Goal: Task Accomplishment & Management: Use online tool/utility

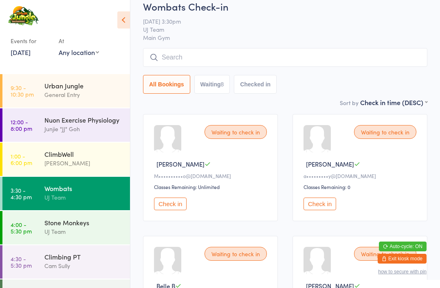
click at [328, 205] on button "Check in" at bounding box center [320, 204] width 33 height 13
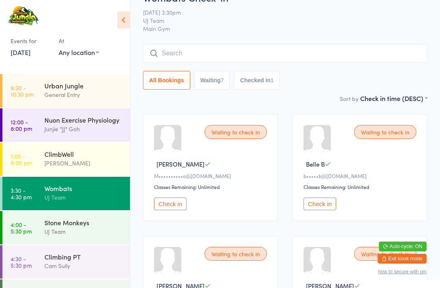
click at [48, 124] on div "Nuon Exercise Physiology" at bounding box center [83, 119] width 79 height 9
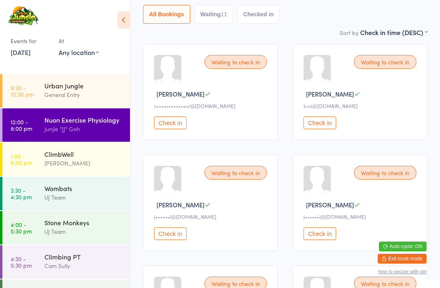
scroll to position [91, 0]
click at [159, 236] on button "Check in" at bounding box center [170, 233] width 33 height 13
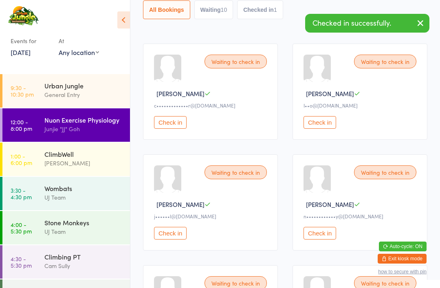
click at [164, 238] on button "Check in" at bounding box center [170, 233] width 33 height 13
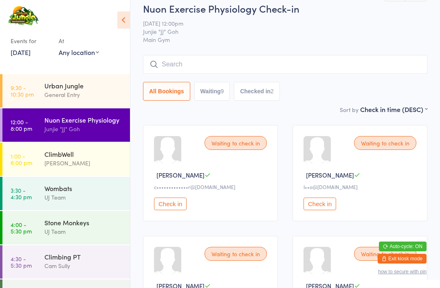
scroll to position [0, 0]
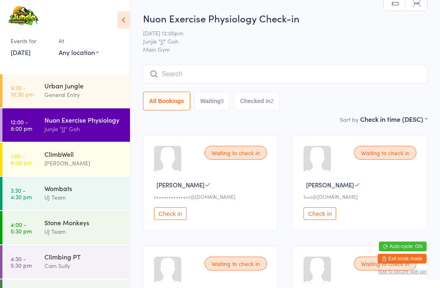
click at [248, 73] on input "search" at bounding box center [285, 74] width 284 height 19
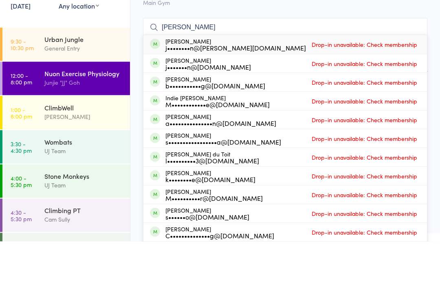
type input "Ezra denison"
click at [262, 91] on div "j••••••••n@wann-on-one.com.au" at bounding box center [235, 94] width 141 height 7
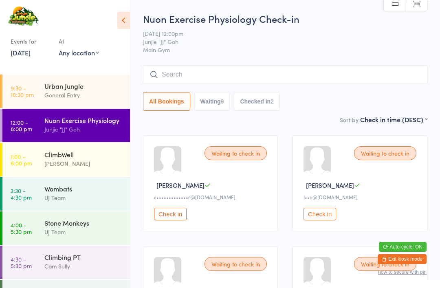
click at [270, 74] on input "search" at bounding box center [285, 74] width 284 height 19
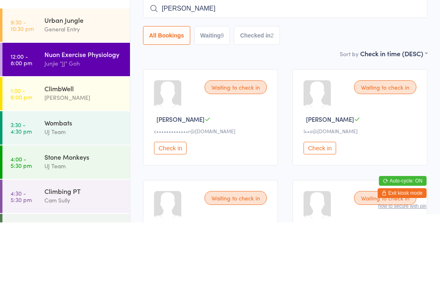
type input "Ezra"
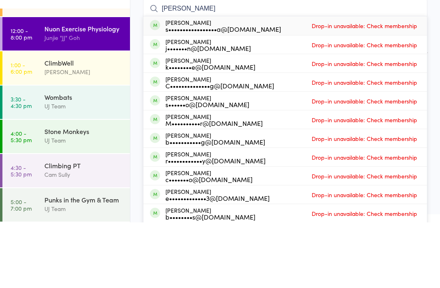
scroll to position [26, 0]
click at [48, 167] on div "UJ Team" at bounding box center [83, 171] width 79 height 9
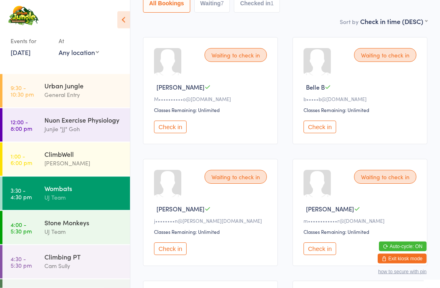
scroll to position [97, 0]
click at [177, 256] on button "Check in" at bounding box center [170, 249] width 33 height 13
click at [182, 251] on button "Check in" at bounding box center [170, 249] width 33 height 13
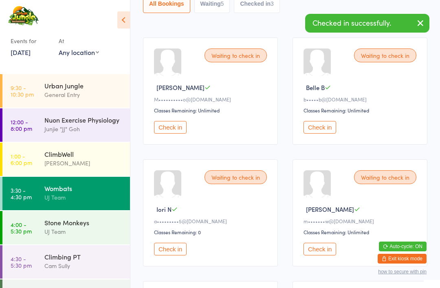
click at [78, 86] on div "Urban Jungle" at bounding box center [83, 85] width 79 height 9
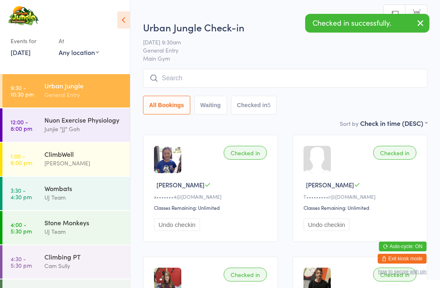
click at [258, 77] on input "search" at bounding box center [285, 78] width 284 height 19
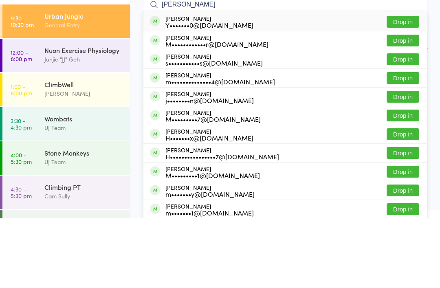
type input "Matthew ha"
click at [409, 104] on button "Drop in" at bounding box center [403, 110] width 33 height 12
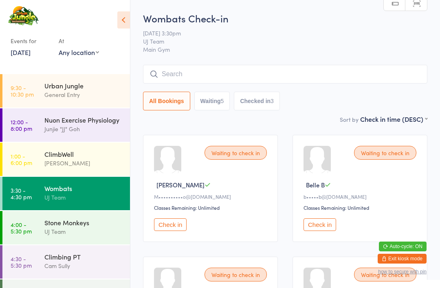
click at [168, 231] on button "Check in" at bounding box center [170, 224] width 33 height 13
click at [176, 231] on button "Check in" at bounding box center [170, 224] width 33 height 13
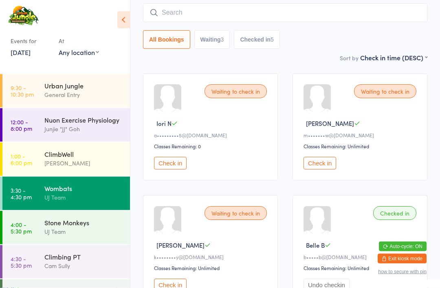
click at [176, 288] on button "Check in" at bounding box center [170, 285] width 33 height 13
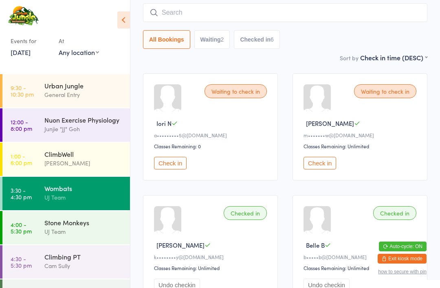
click at [84, 197] on div "UJ Team" at bounding box center [83, 197] width 79 height 9
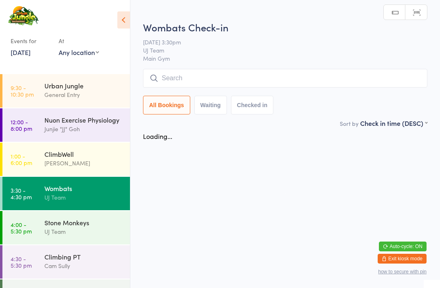
scroll to position [0, 0]
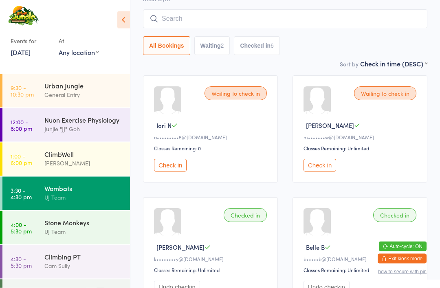
click at [328, 170] on button "Check in" at bounding box center [320, 165] width 33 height 13
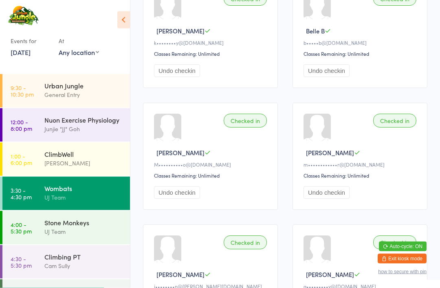
scroll to position [276, 0]
click at [85, 227] on div "Stone Monkeys" at bounding box center [83, 222] width 79 height 9
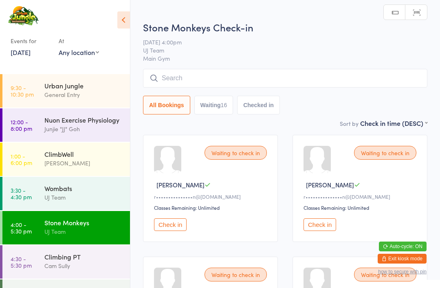
click at [177, 225] on button "Check in" at bounding box center [170, 224] width 33 height 13
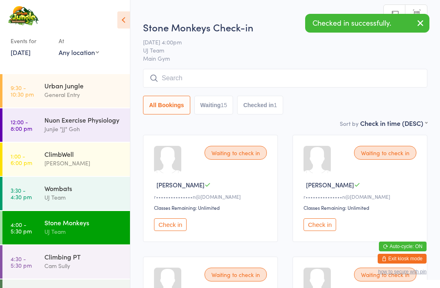
click at [419, 23] on icon "button" at bounding box center [421, 23] width 10 height 10
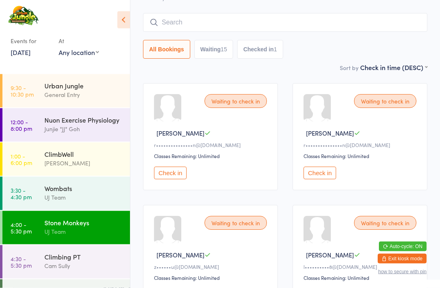
scroll to position [54, 0]
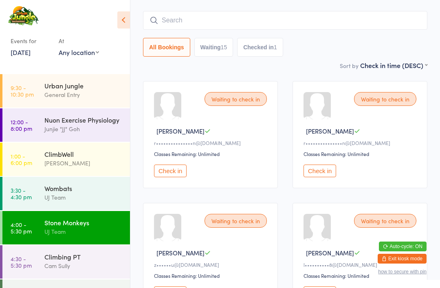
click at [325, 175] on button "Check in" at bounding box center [320, 171] width 33 height 13
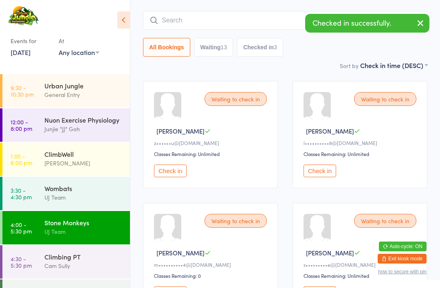
click at [168, 177] on button "Check in" at bounding box center [170, 171] width 33 height 13
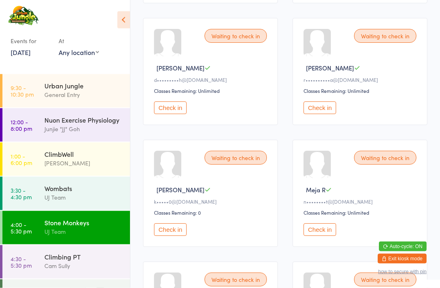
scroll to position [485, 0]
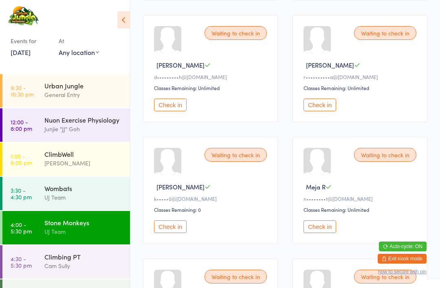
click at [174, 233] on button "Check in" at bounding box center [170, 226] width 33 height 13
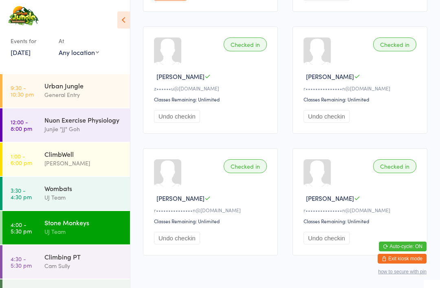
scroll to position [838, 0]
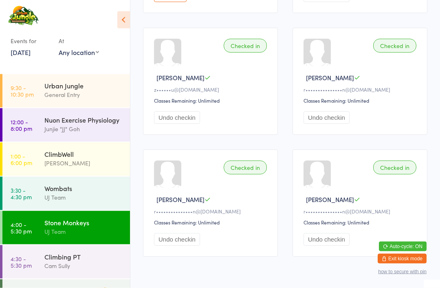
click at [253, 53] on div "Checked in" at bounding box center [245, 46] width 43 height 14
click at [256, 53] on div "Checked in" at bounding box center [245, 46] width 43 height 14
click at [245, 53] on div "Checked in" at bounding box center [245, 46] width 43 height 14
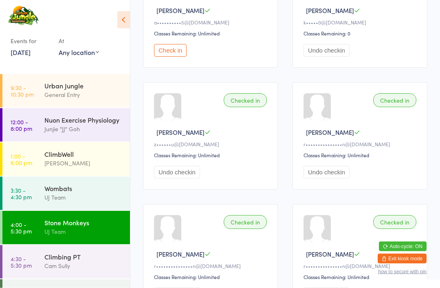
click at [250, 108] on div "Checked in" at bounding box center [245, 101] width 43 height 14
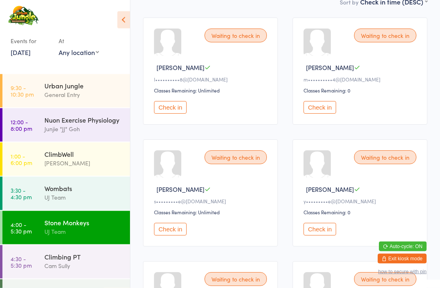
scroll to position [0, 0]
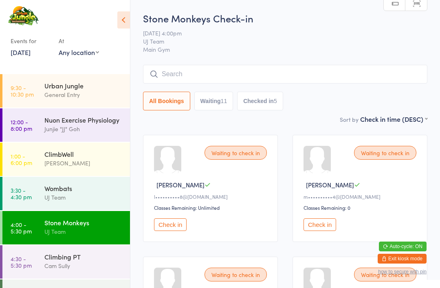
click at [288, 72] on input "search" at bounding box center [285, 74] width 284 height 19
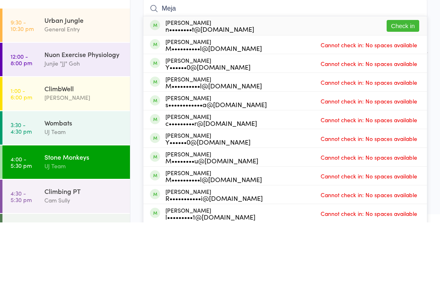
type input "Meja"
click at [410, 86] on button "Check in" at bounding box center [403, 92] width 33 height 12
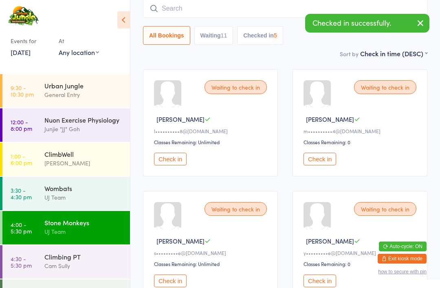
click at [362, 10] on input "search" at bounding box center [285, 8] width 284 height 19
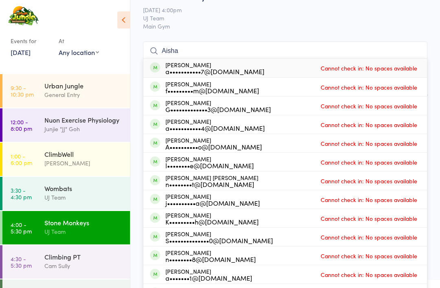
scroll to position [0, 0]
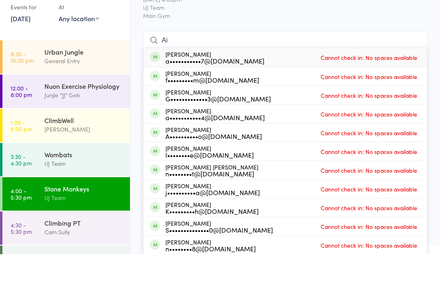
type input "A"
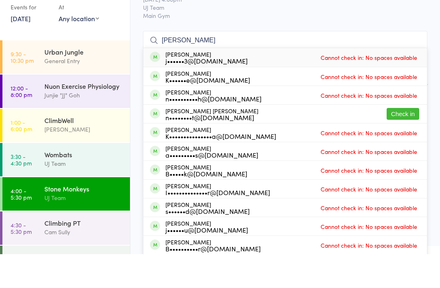
type input "Oskar"
click at [410, 142] on button "Check in" at bounding box center [403, 148] width 33 height 12
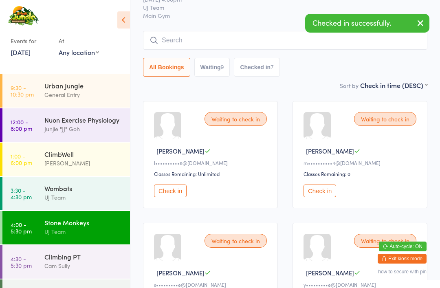
click at [94, 92] on div "General Entry" at bounding box center [83, 94] width 79 height 9
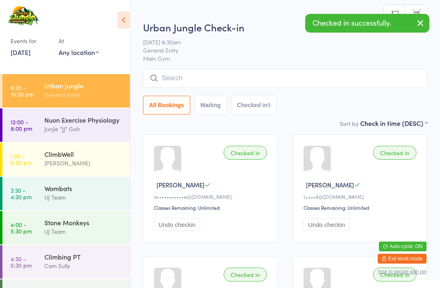
click at [97, 163] on div "[PERSON_NAME]" at bounding box center [83, 163] width 79 height 9
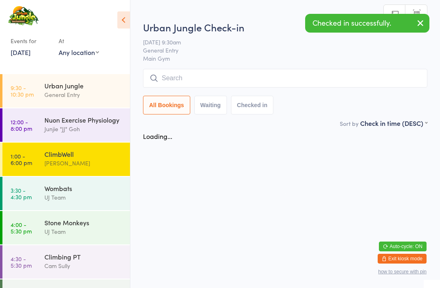
click at [99, 203] on div "Wombats UJ Team" at bounding box center [87, 193] width 86 height 32
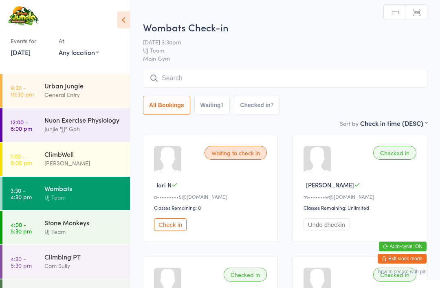
click at [86, 89] on div "Urban Jungle" at bounding box center [83, 85] width 79 height 9
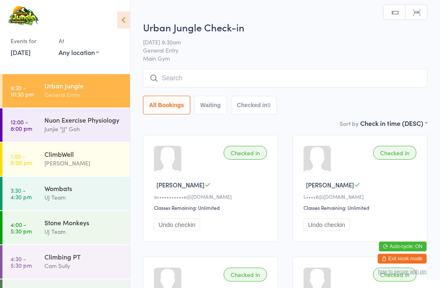
click at [272, 80] on input "search" at bounding box center [285, 78] width 284 height 19
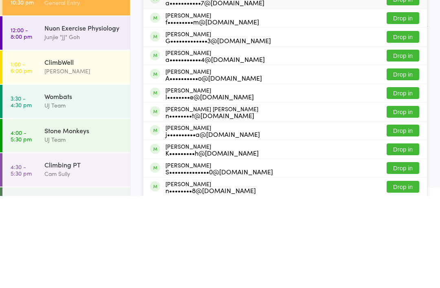
type input "Aisha"
click at [406, 198] on button "Drop in" at bounding box center [403, 204] width 33 height 12
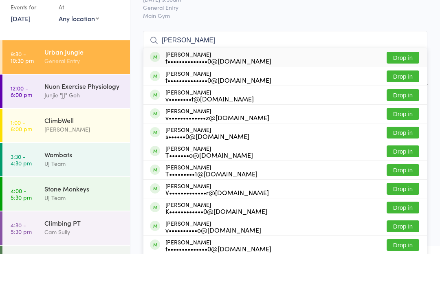
type input "Victor"
click at [408, 123] on button "Drop in" at bounding box center [403, 129] width 33 height 12
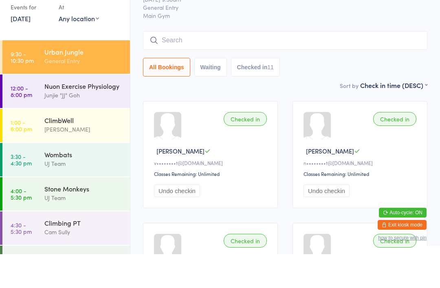
click at [146, 135] on div "Checked in Victor H v••••••••t@gmail.com Classes Remaining: Unlimited Undo chec…" at bounding box center [210, 188] width 135 height 107
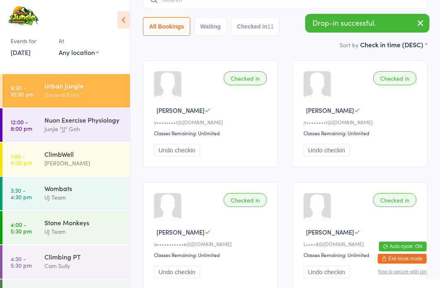
scroll to position [82, 0]
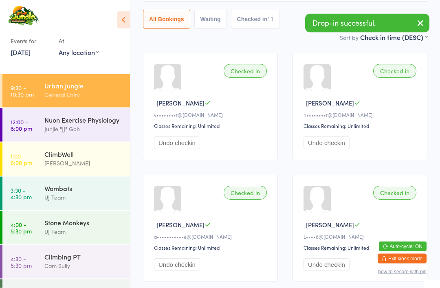
click at [57, 221] on div "Stone Monkeys" at bounding box center [83, 222] width 79 height 9
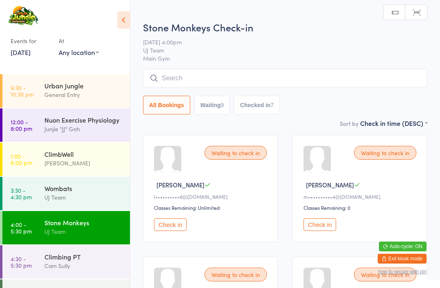
click at [169, 231] on button "Check in" at bounding box center [170, 224] width 33 height 13
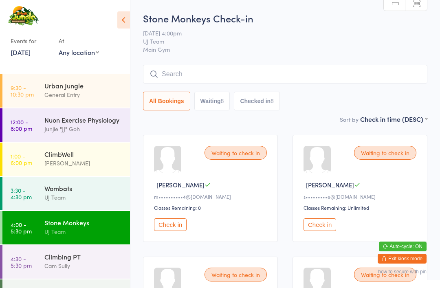
click at [175, 231] on button "Check in" at bounding box center [170, 224] width 33 height 13
click at [93, 91] on div "General Entry" at bounding box center [83, 94] width 79 height 9
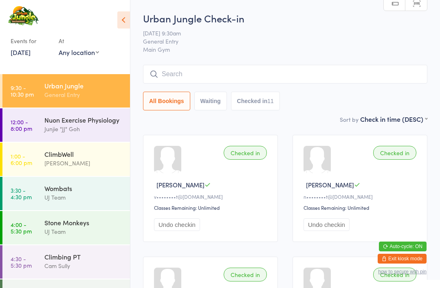
click at [312, 76] on input "search" at bounding box center [285, 74] width 284 height 19
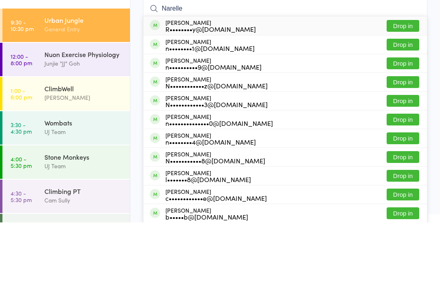
type input "Narelle"
click at [403, 104] on button "Drop in" at bounding box center [403, 110] width 33 height 12
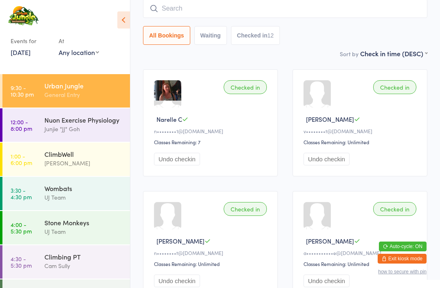
click at [105, 225] on div "Stone Monkeys" at bounding box center [83, 222] width 79 height 9
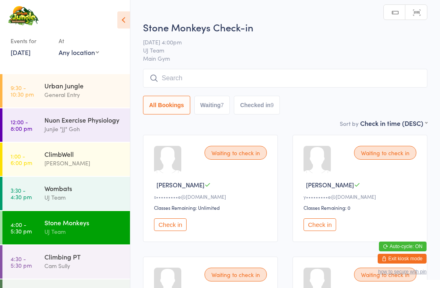
click at [171, 229] on button "Check in" at bounding box center [170, 224] width 33 height 13
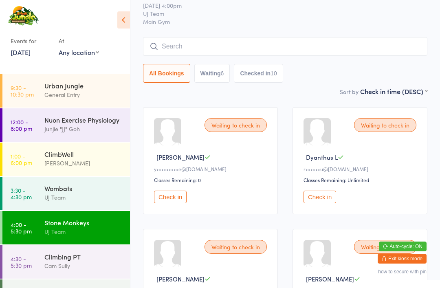
scroll to position [53, 0]
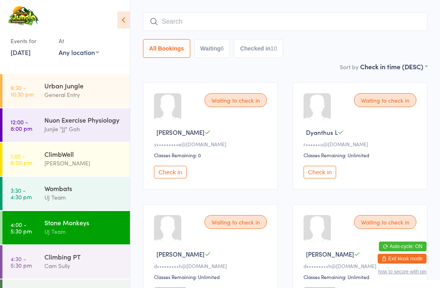
click at [318, 176] on button "Check in" at bounding box center [320, 172] width 33 height 13
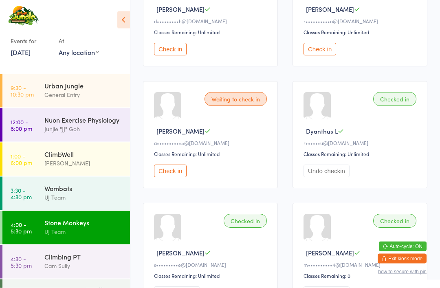
scroll to position [303, 0]
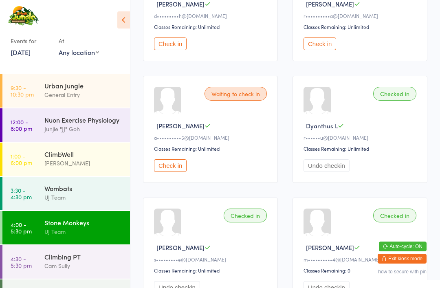
click at [169, 172] on button "Check in" at bounding box center [170, 165] width 33 height 13
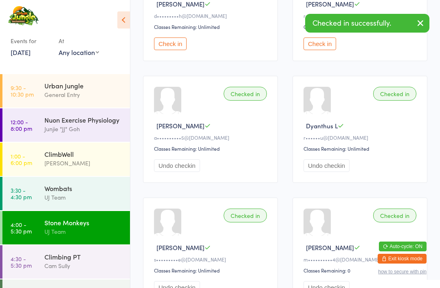
click at [182, 172] on button "Undo checkin" at bounding box center [177, 165] width 46 height 13
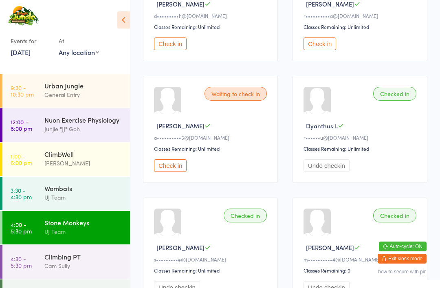
click at [176, 172] on button "Check in" at bounding box center [170, 165] width 33 height 13
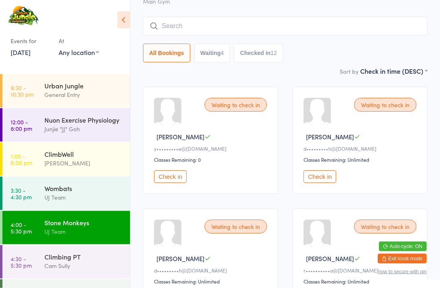
click at [157, 182] on button "Check in" at bounding box center [170, 177] width 33 height 13
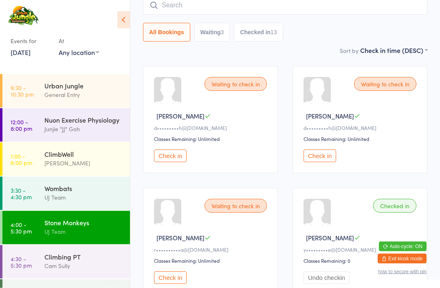
scroll to position [81, 0]
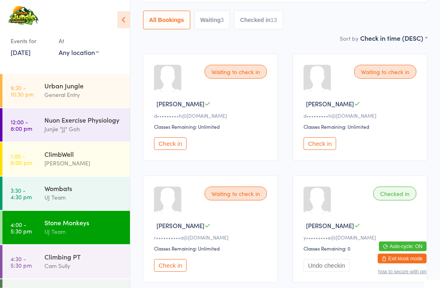
click at [19, 160] on time "1:00 - 6:00 pm" at bounding box center [22, 159] width 22 height 13
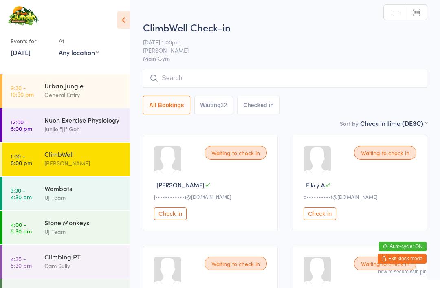
click at [13, 122] on time "12:00 - 8:00 pm" at bounding box center [22, 125] width 22 height 13
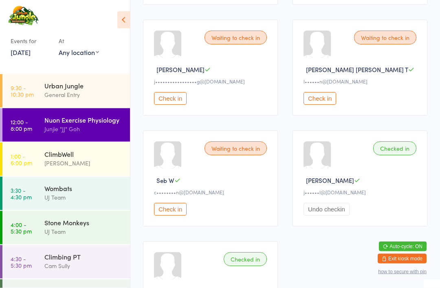
click at [308, 105] on button "Check in" at bounding box center [320, 99] width 33 height 13
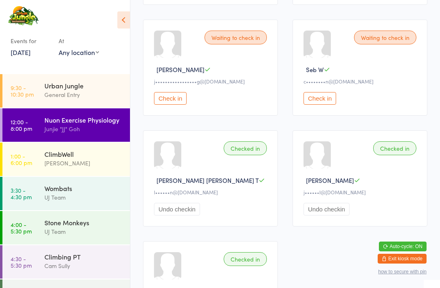
click at [111, 82] on div "Urban Jungle" at bounding box center [83, 85] width 79 height 9
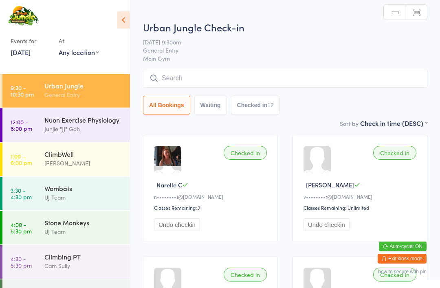
click at [225, 84] on input "search" at bounding box center [285, 78] width 284 height 19
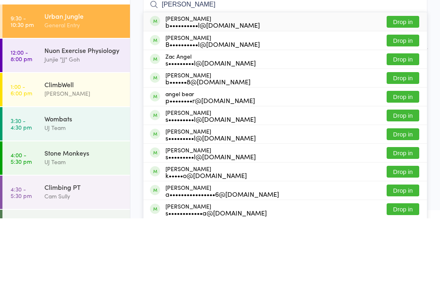
type input "Angel wil"
click at [406, 86] on button "Drop in" at bounding box center [403, 92] width 33 height 12
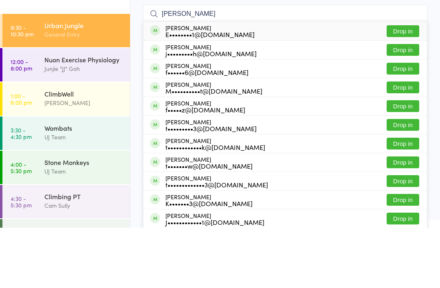
type input "Tomas"
click at [292, 157] on div "Tomas Arevalo f•••••z@uc.cl Drop in" at bounding box center [285, 166] width 284 height 18
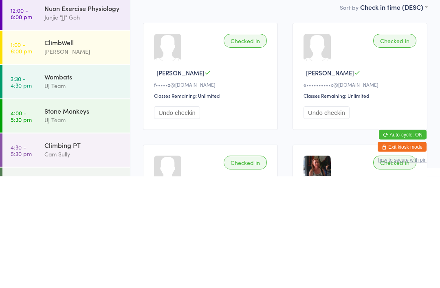
click at [47, 115] on div "Nuon Exercise Physiology" at bounding box center [83, 119] width 79 height 9
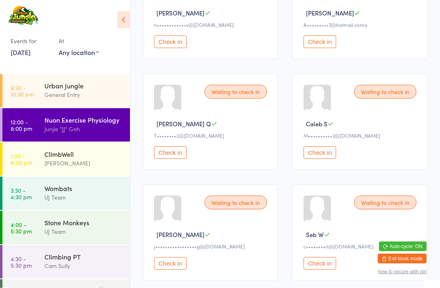
scroll to position [296, 0]
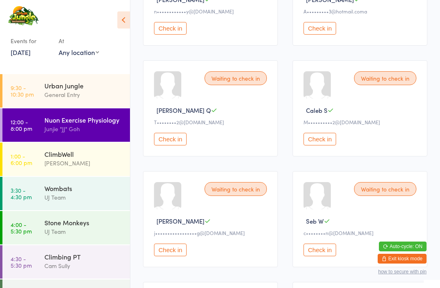
click at [318, 256] on button "Check in" at bounding box center [320, 250] width 33 height 13
click at [87, 90] on div "Urban Jungle" at bounding box center [83, 85] width 79 height 9
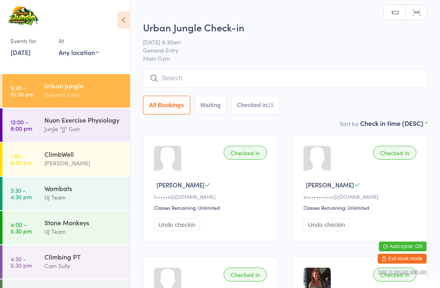
click at [267, 61] on span "Main Gym" at bounding box center [285, 58] width 284 height 8
click at [277, 75] on input "search" at bounding box center [285, 78] width 284 height 19
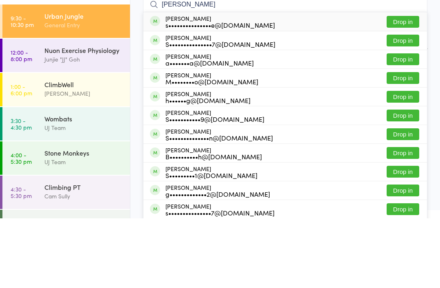
type input "Stephanie bruce"
click at [418, 86] on button "Drop in" at bounding box center [403, 92] width 33 height 12
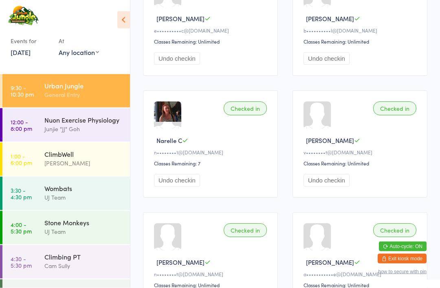
scroll to position [310, 0]
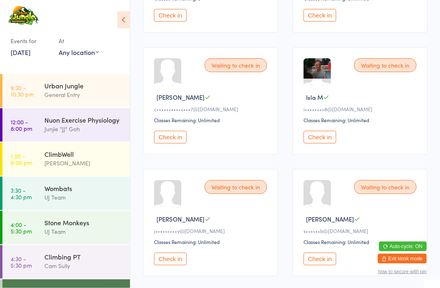
click at [172, 144] on button "Check in" at bounding box center [170, 137] width 33 height 13
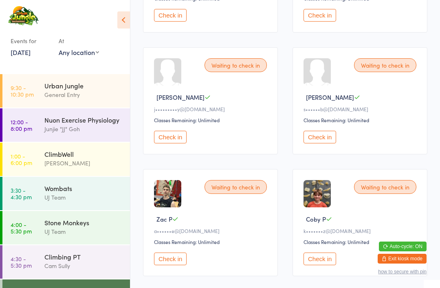
click at [73, 83] on div "Urban Jungle" at bounding box center [83, 85] width 79 height 9
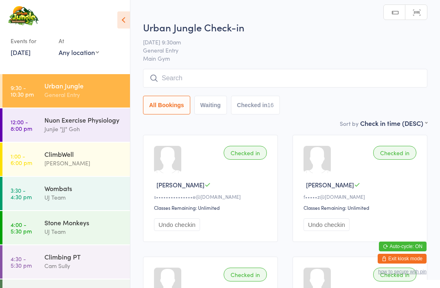
click at [174, 79] on input "search" at bounding box center [285, 78] width 284 height 19
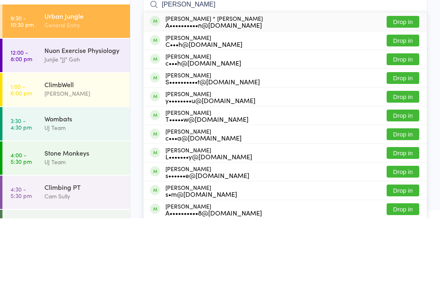
type input "Anna chap"
click at [400, 86] on button "Drop in" at bounding box center [403, 92] width 33 height 12
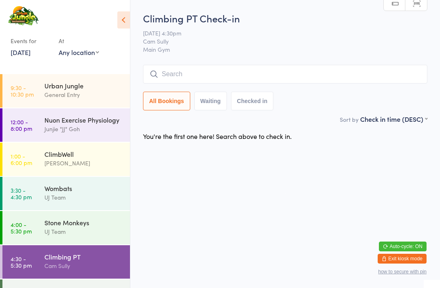
click at [42, 90] on link "9:30 - 10:30 pm Urban Jungle General Entry" at bounding box center [66, 90] width 128 height 33
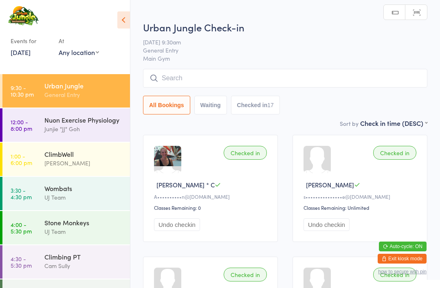
click at [154, 73] on input "search" at bounding box center [285, 78] width 284 height 19
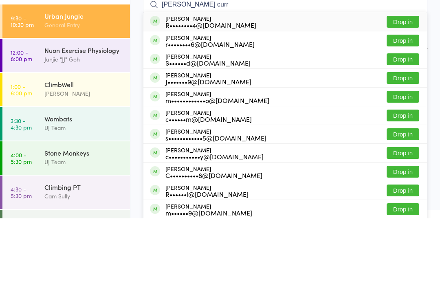
type input "Riley curr"
click at [400, 86] on button "Drop in" at bounding box center [403, 92] width 33 height 12
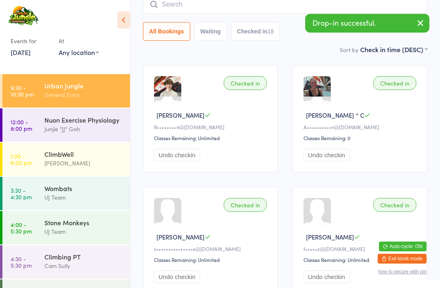
click at [214, 6] on input "search" at bounding box center [285, 4] width 284 height 19
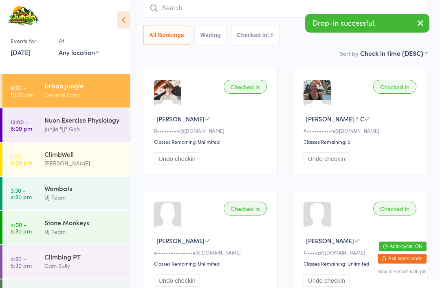
scroll to position [66, 0]
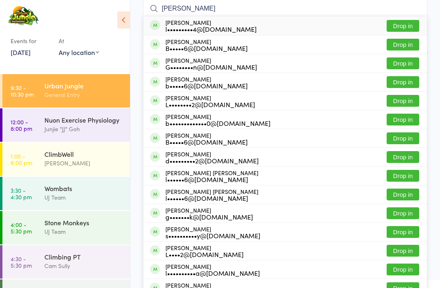
type input "Liz bowman"
click at [405, 29] on button "Drop in" at bounding box center [403, 26] width 33 height 12
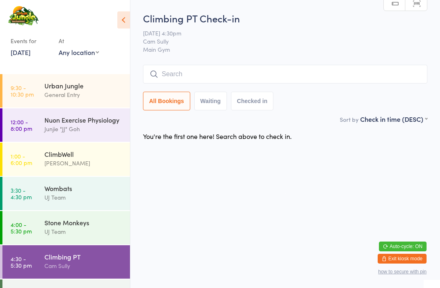
click at [79, 87] on div "Urban Jungle" at bounding box center [83, 85] width 79 height 9
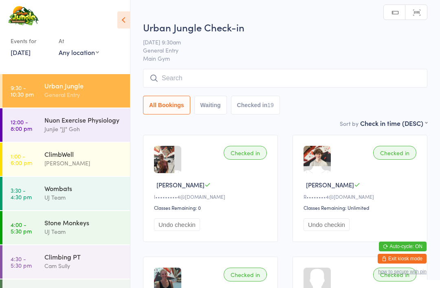
click at [185, 78] on input "search" at bounding box center [285, 78] width 284 height 19
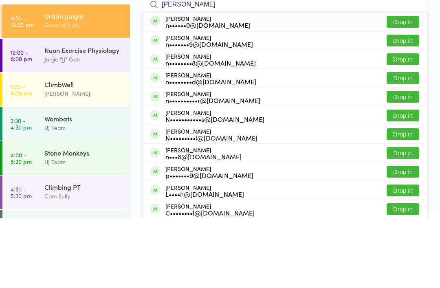
type input "Nigel l"
click at [408, 86] on button "Drop in" at bounding box center [403, 92] width 33 height 12
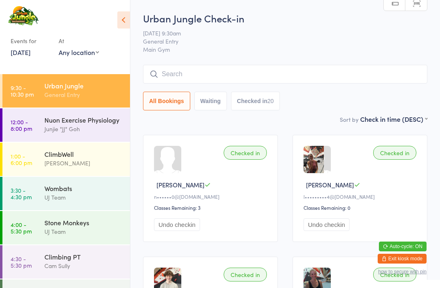
click at [190, 78] on input "search" at bounding box center [285, 74] width 284 height 19
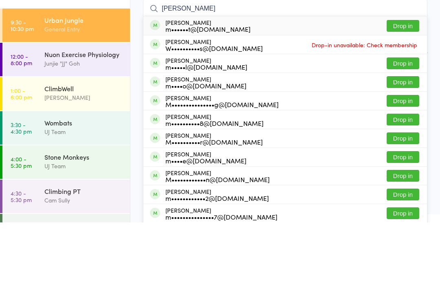
type input "Michael watt"
click at [403, 86] on button "Drop in" at bounding box center [403, 92] width 33 height 12
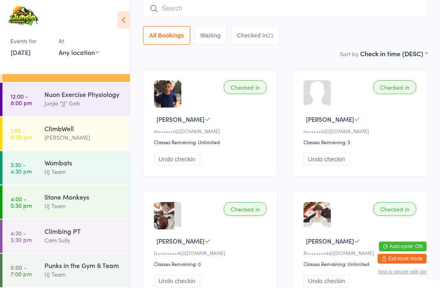
scroll to position [26, 0]
click at [90, 263] on div "Punks in the Gym & Team" at bounding box center [83, 265] width 79 height 9
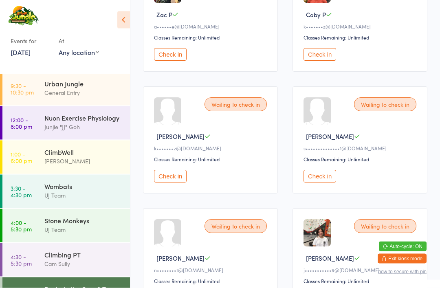
scroll to position [900, 0]
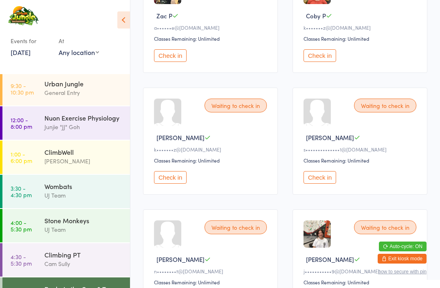
click at [324, 184] on button "Check in" at bounding box center [320, 177] width 33 height 13
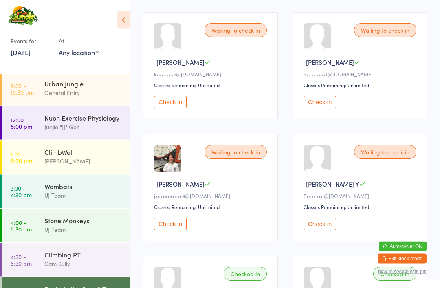
scroll to position [977, 0]
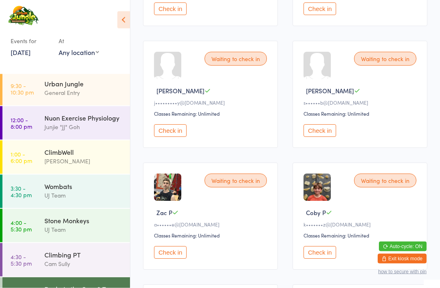
click at [170, 137] on button "Check in" at bounding box center [170, 131] width 33 height 13
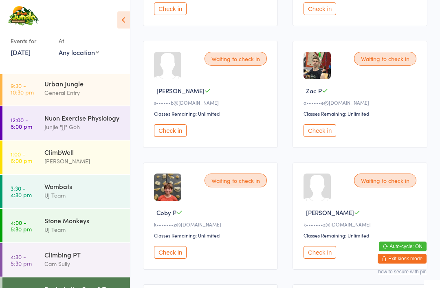
click at [328, 137] on button "Check in" at bounding box center [320, 130] width 33 height 13
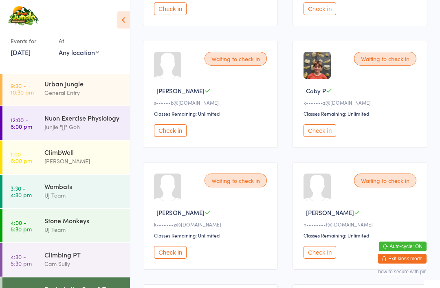
click at [172, 137] on button "Check in" at bounding box center [170, 130] width 33 height 13
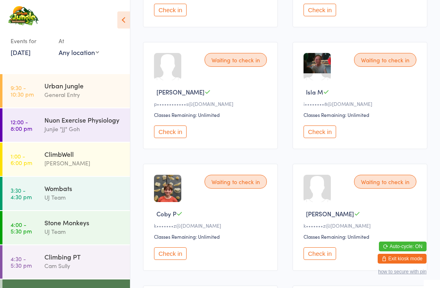
scroll to position [584, 0]
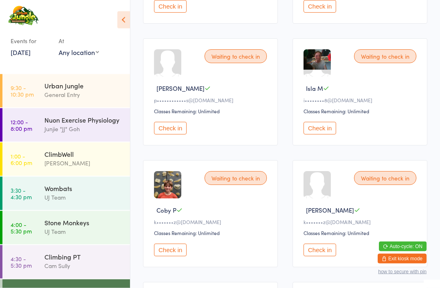
click at [173, 135] on button "Check in" at bounding box center [170, 128] width 33 height 13
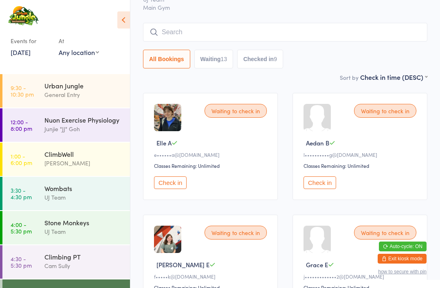
scroll to position [0, 0]
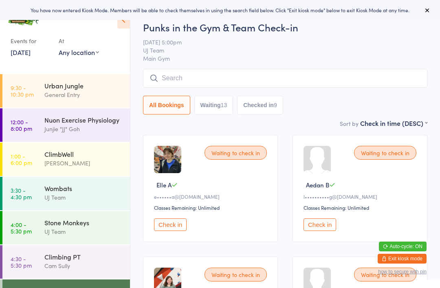
click at [93, 92] on div "General Entry" at bounding box center [83, 94] width 79 height 9
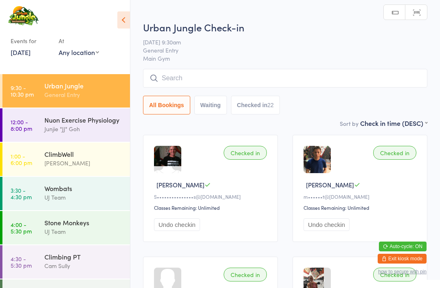
click at [198, 84] on input "search" at bounding box center [285, 78] width 284 height 19
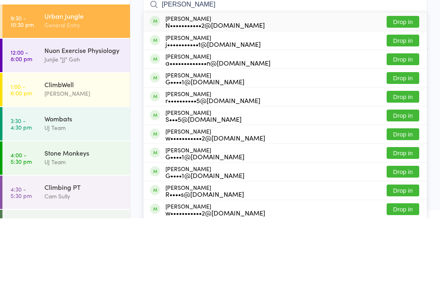
type input "[PERSON_NAME]"
click at [408, 86] on button "Drop in" at bounding box center [403, 92] width 33 height 12
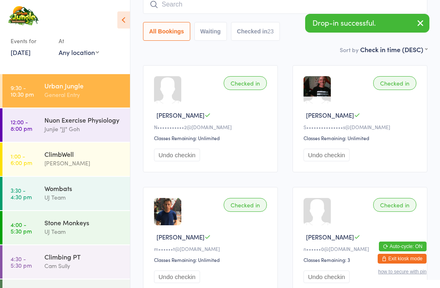
click at [240, 5] on input "search" at bounding box center [285, 4] width 284 height 19
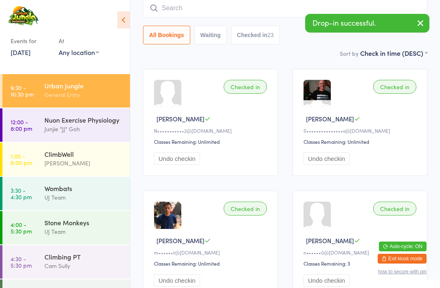
scroll to position [66, 0]
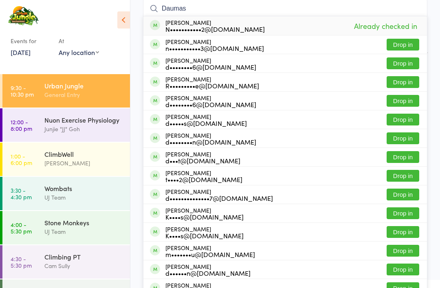
type input "Daumas"
click at [414, 66] on button "Drop in" at bounding box center [403, 63] width 33 height 12
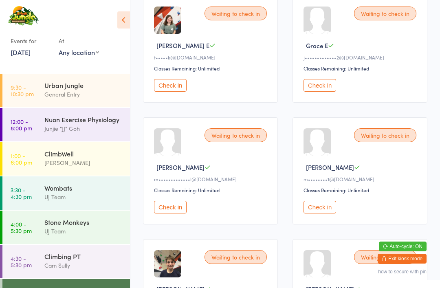
scroll to position [267, 0]
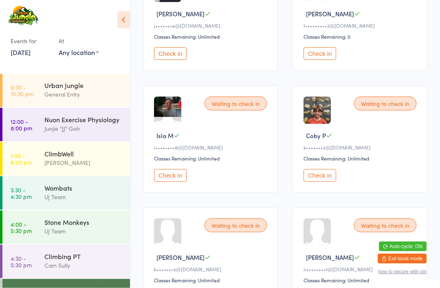
click at [330, 182] on button "Check in" at bounding box center [320, 176] width 33 height 13
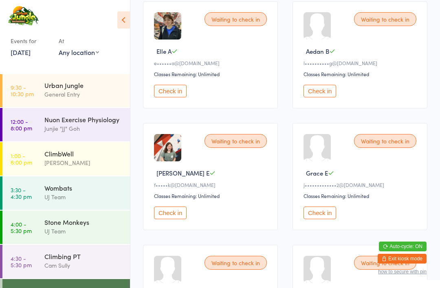
scroll to position [0, 0]
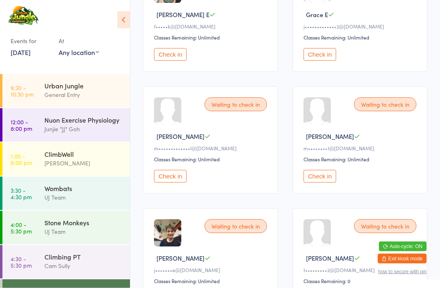
click at [322, 183] on button "Check in" at bounding box center [320, 176] width 33 height 13
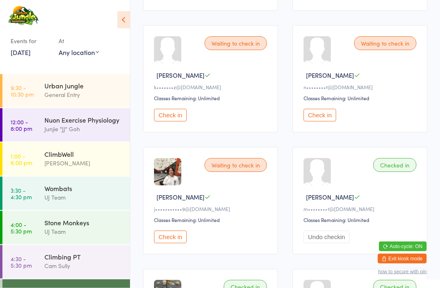
click at [176, 244] on button "Check in" at bounding box center [170, 237] width 33 height 13
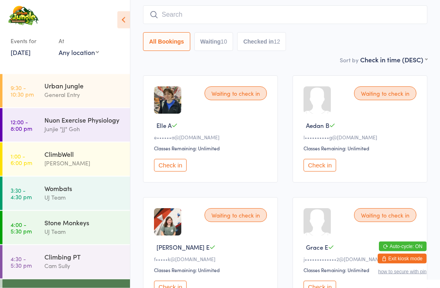
scroll to position [0, 0]
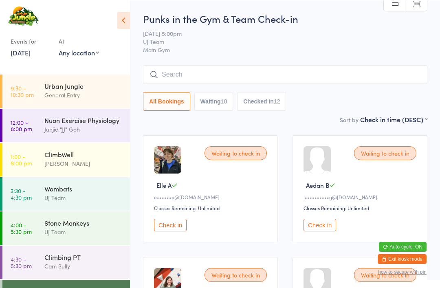
click at [323, 227] on button "Check in" at bounding box center [320, 224] width 33 height 13
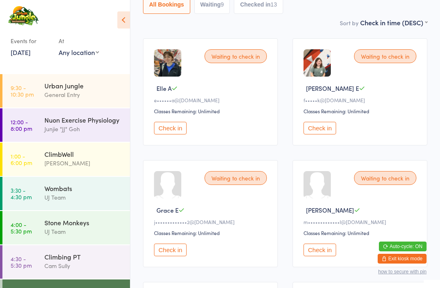
scroll to position [96, 0]
click at [319, 135] on button "Check in" at bounding box center [320, 128] width 33 height 13
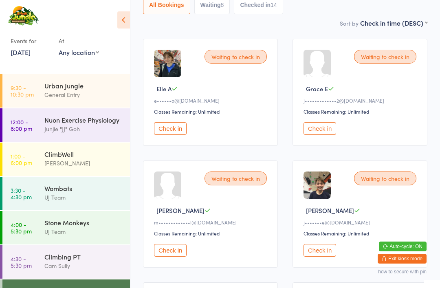
click at [51, 82] on div "Urban Jungle" at bounding box center [83, 85] width 79 height 9
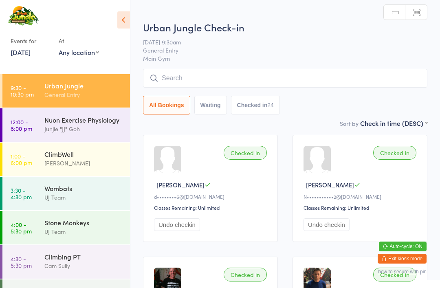
click at [180, 75] on input "search" at bounding box center [285, 78] width 284 height 19
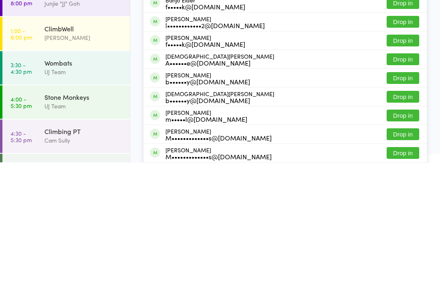
type input "Elder"
click at [399, 236] on button "Drop in" at bounding box center [403, 242] width 33 height 12
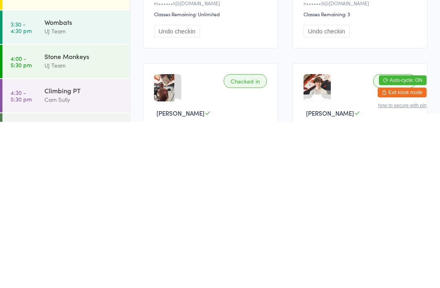
scroll to position [1, 0]
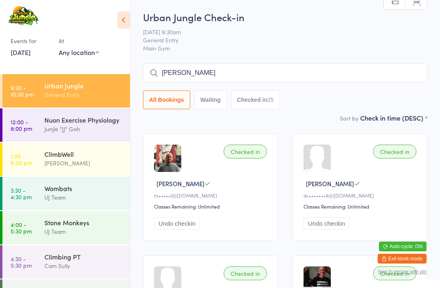
type input "[PERSON_NAME]"
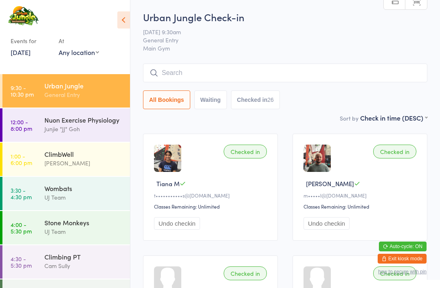
click at [99, 95] on div "General Entry" at bounding box center [83, 94] width 79 height 9
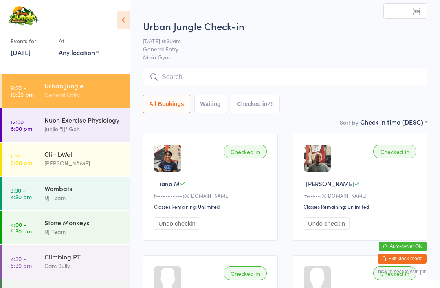
click at [269, 76] on input "search" at bounding box center [285, 77] width 284 height 19
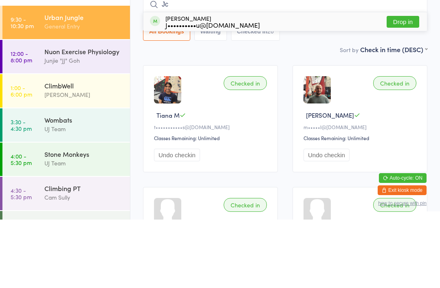
type input "Jc"
click at [408, 84] on button "Drop in" at bounding box center [403, 90] width 33 height 12
